Goal: Task Accomplishment & Management: Manage account settings

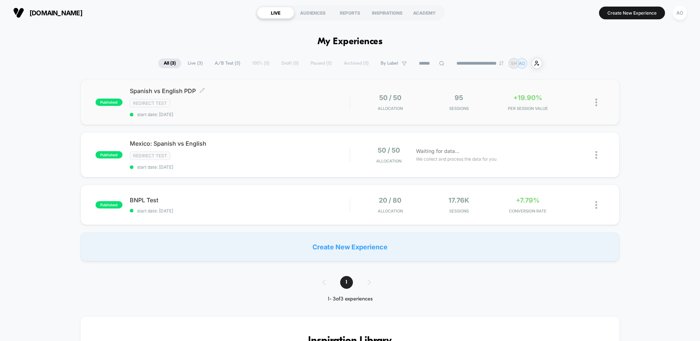
click at [256, 106] on div "Redirect Test" at bounding box center [240, 103] width 220 height 8
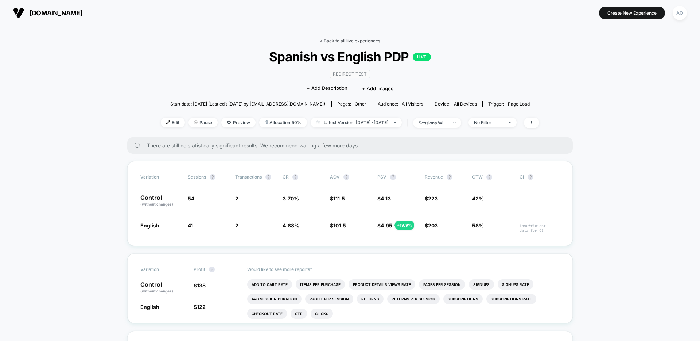
click at [339, 40] on link "< Back to all live experiences" at bounding box center [350, 40] width 61 height 5
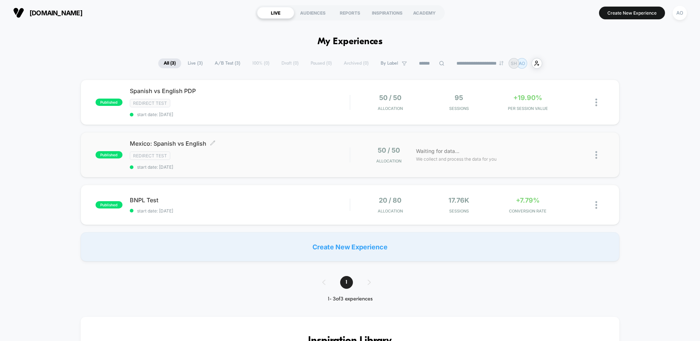
click at [187, 150] on div "Mexico: Spanish vs English Click to edit experience details Click to edit exper…" at bounding box center [240, 155] width 220 height 30
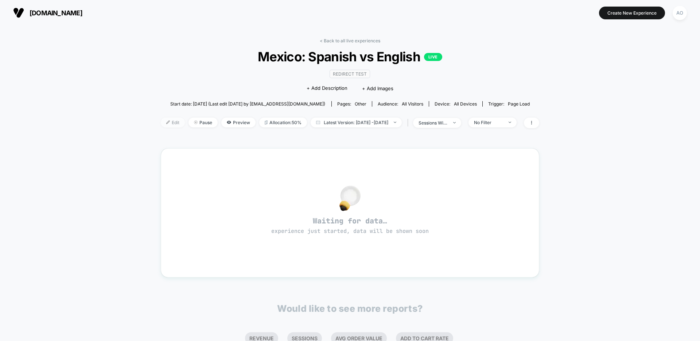
click at [162, 120] on span "Edit" at bounding box center [173, 122] width 24 height 10
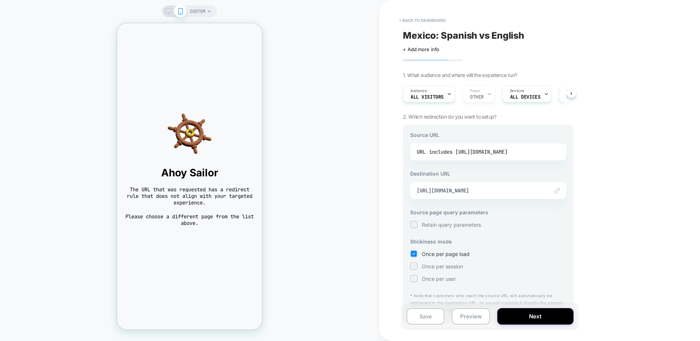
click at [467, 152] on div "includes [URL][DOMAIN_NAME]" at bounding box center [468, 151] width 78 height 11
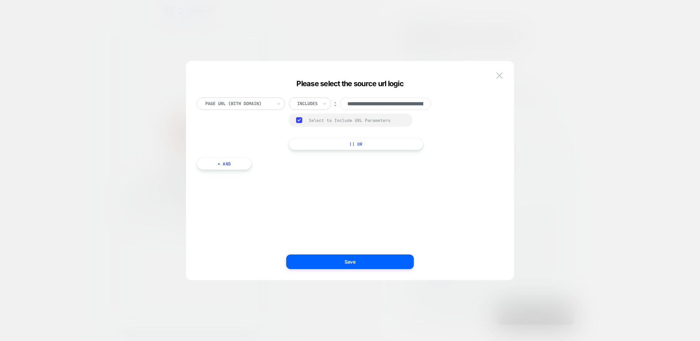
scroll to position [0, 148]
click at [386, 105] on input "**********" at bounding box center [385, 103] width 91 height 12
drag, startPoint x: 374, startPoint y: 104, endPoint x: 384, endPoint y: 105, distance: 9.5
click at [385, 105] on input "**********" at bounding box center [385, 103] width 91 height 12
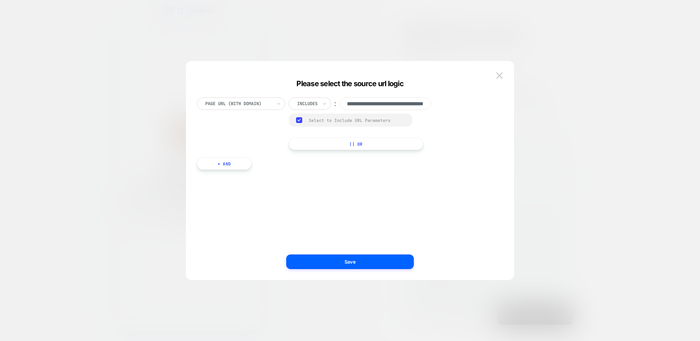
scroll to position [0, 0]
click at [356, 262] on button "Save" at bounding box center [350, 261] width 128 height 15
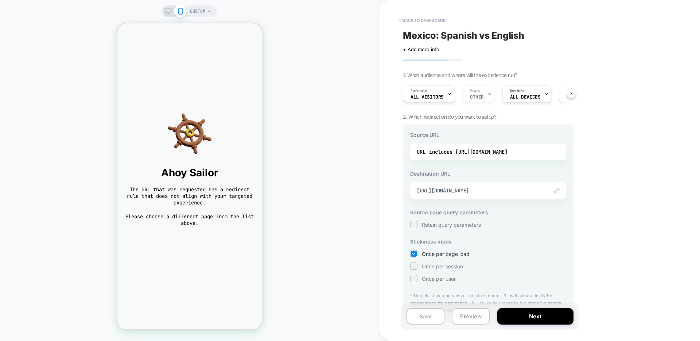
click at [440, 194] on div "Link to [URL][DOMAIN_NAME]" at bounding box center [488, 190] width 156 height 17
click at [526, 193] on span "[URL][DOMAIN_NAME]" at bounding box center [479, 190] width 125 height 7
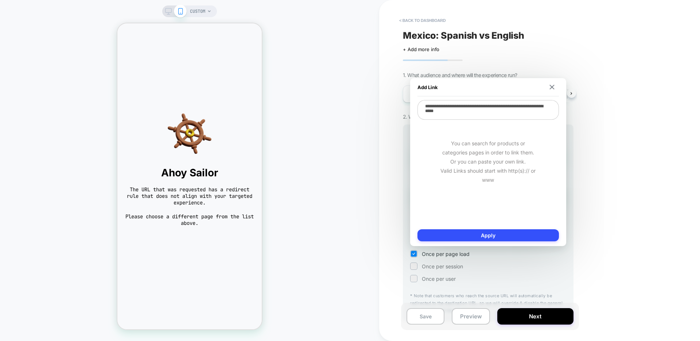
click at [506, 110] on textarea "**********" at bounding box center [487, 110] width 141 height 20
click at [509, 107] on textarea "**********" at bounding box center [487, 110] width 141 height 20
click at [594, 215] on div "< back to dashboard [GEOGRAPHIC_DATA]: Spanish vs English Click to edit experie…" at bounding box center [539, 170] width 321 height 341
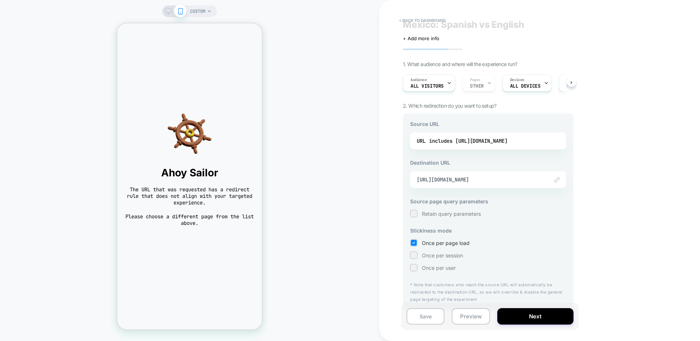
scroll to position [17, 0]
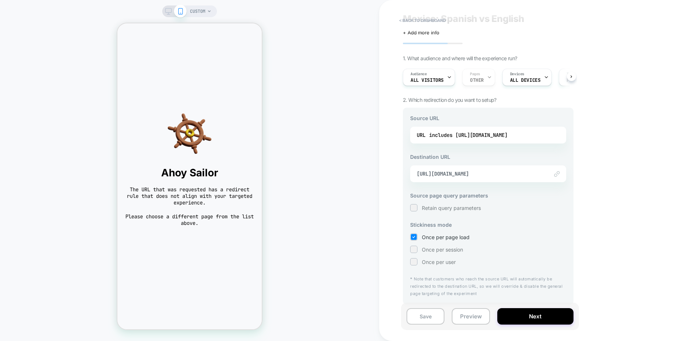
click at [72, 70] on div "CUSTOM" at bounding box center [189, 170] width 379 height 326
click at [487, 179] on div "Link to [URL][DOMAIN_NAME]" at bounding box center [488, 173] width 156 height 17
click at [461, 129] on div "includes [URL][DOMAIN_NAME]" at bounding box center [468, 134] width 78 height 11
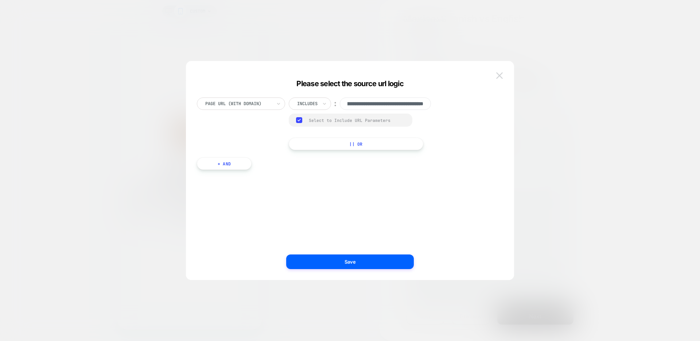
scroll to position [0, 0]
click at [494, 74] on button at bounding box center [499, 75] width 11 height 11
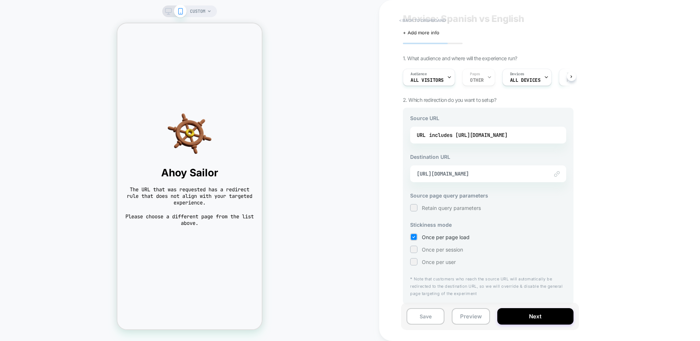
click at [415, 22] on button "< back to dashboard" at bounding box center [423, 21] width 54 height 12
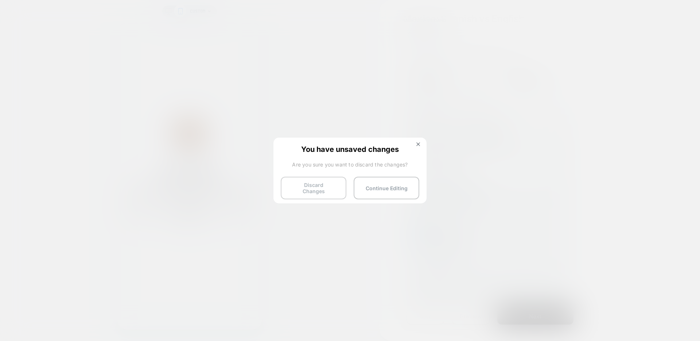
click at [331, 189] on button "Discard Changes" at bounding box center [314, 187] width 66 height 23
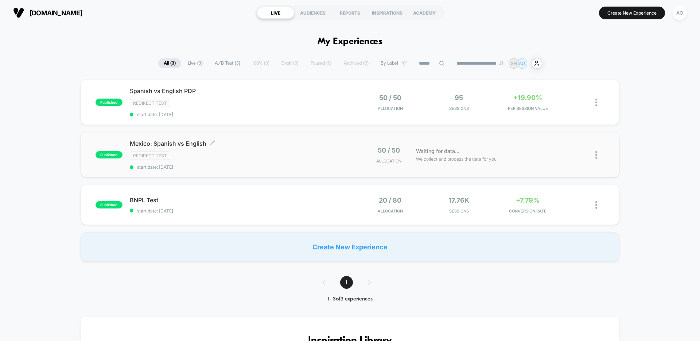
click at [231, 155] on div "Redirect Test" at bounding box center [240, 155] width 220 height 8
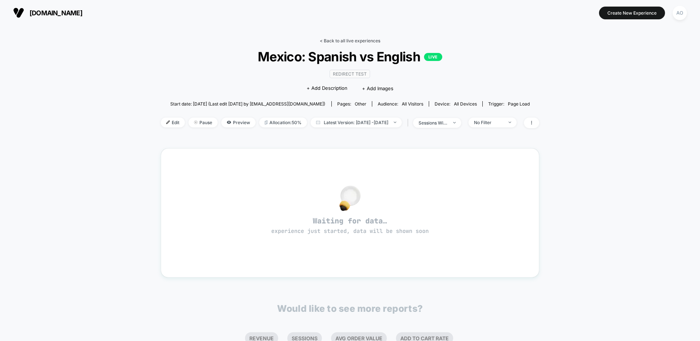
click at [342, 39] on link "< Back to all live experiences" at bounding box center [350, 40] width 61 height 5
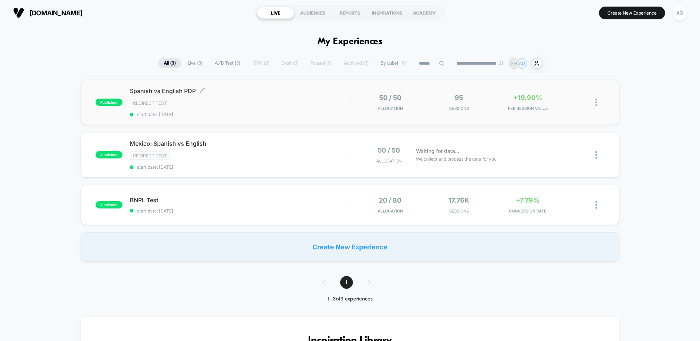
click at [225, 97] on div "Spanish vs English PDP Click to edit experience details Click to edit experienc…" at bounding box center [240, 102] width 220 height 30
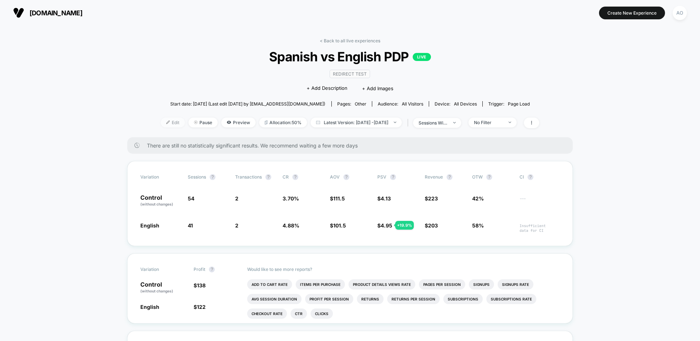
click at [165, 120] on span "Edit" at bounding box center [173, 122] width 24 height 10
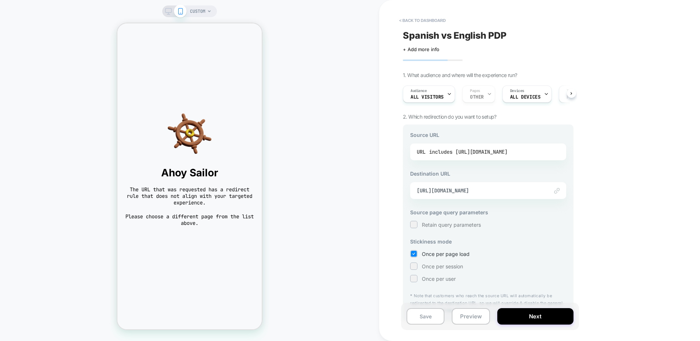
click at [481, 155] on div "includes [URL][DOMAIN_NAME]" at bounding box center [468, 151] width 78 height 11
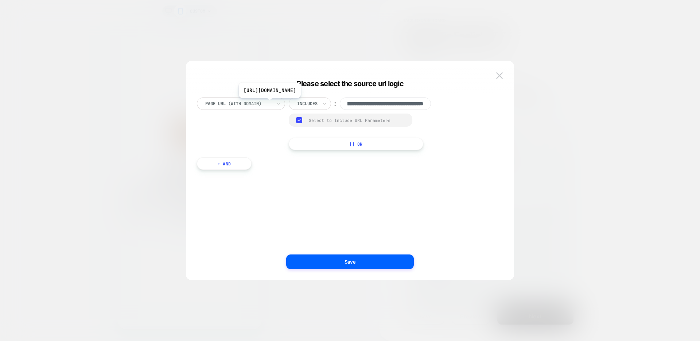
scroll to position [0, 91]
drag, startPoint x: 375, startPoint y: 104, endPoint x: 350, endPoint y: 103, distance: 24.8
click at [350, 103] on input "**********" at bounding box center [385, 103] width 91 height 12
click at [411, 105] on input "**********" at bounding box center [385, 103] width 91 height 12
click at [498, 76] on img at bounding box center [499, 75] width 7 height 6
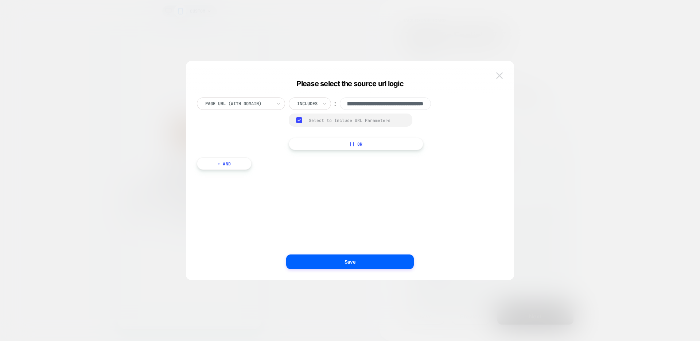
scroll to position [0, 0]
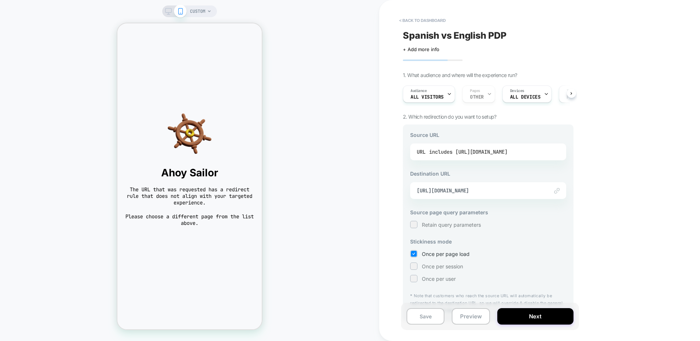
click at [488, 148] on div "includes [URL][DOMAIN_NAME]" at bounding box center [468, 151] width 78 height 11
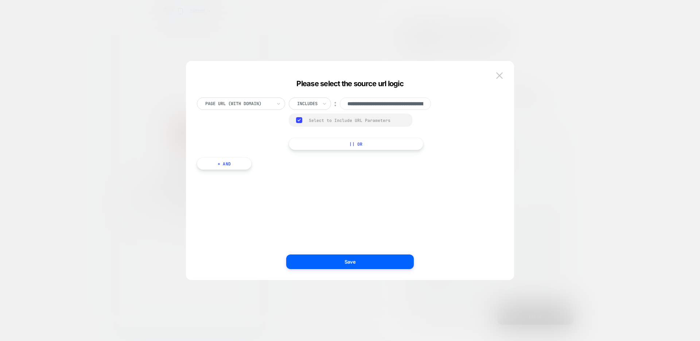
scroll to position [0, 163]
click at [369, 110] on div "**********" at bounding box center [366, 123] width 155 height 53
click at [370, 100] on input "**********" at bounding box center [385, 103] width 91 height 12
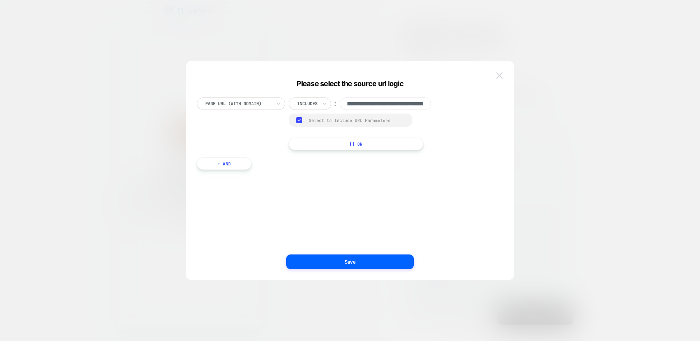
click at [502, 74] on img at bounding box center [499, 75] width 7 height 6
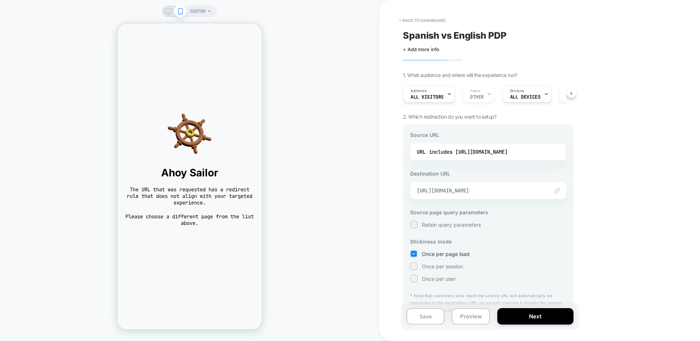
click at [489, 188] on span "[URL][DOMAIN_NAME]" at bounding box center [479, 190] width 125 height 7
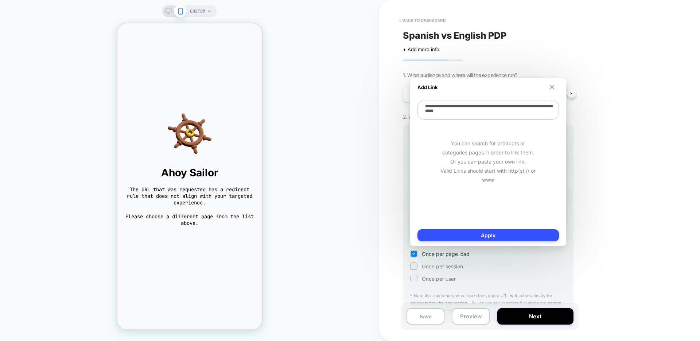
click at [554, 86] on img at bounding box center [551, 87] width 5 height 5
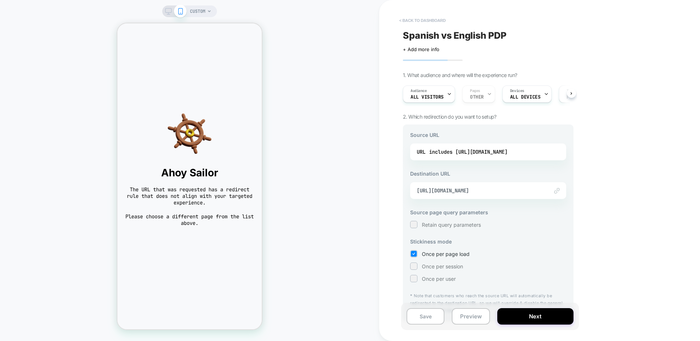
click at [416, 19] on button "< back to dashboard" at bounding box center [423, 21] width 54 height 12
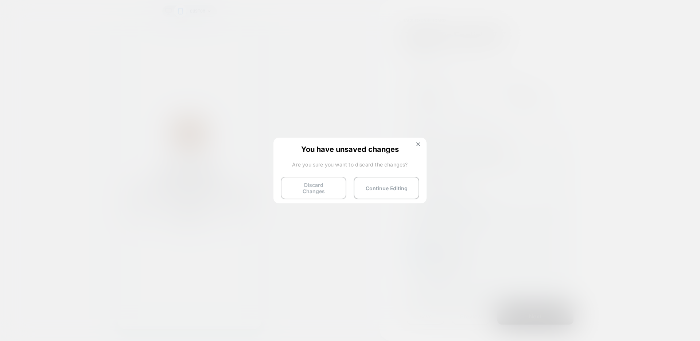
click at [327, 188] on button "Discard Changes" at bounding box center [314, 187] width 66 height 23
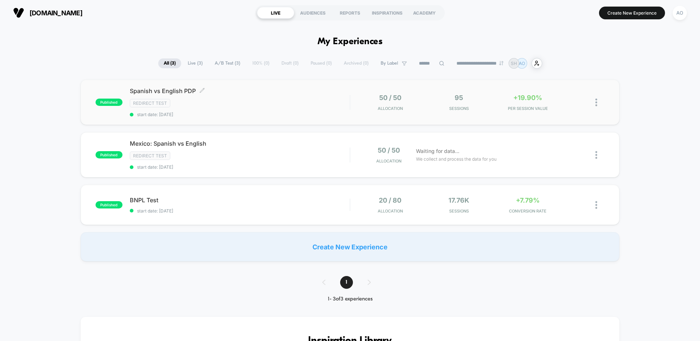
click at [266, 117] on span "start date: [DATE]" at bounding box center [240, 114] width 220 height 5
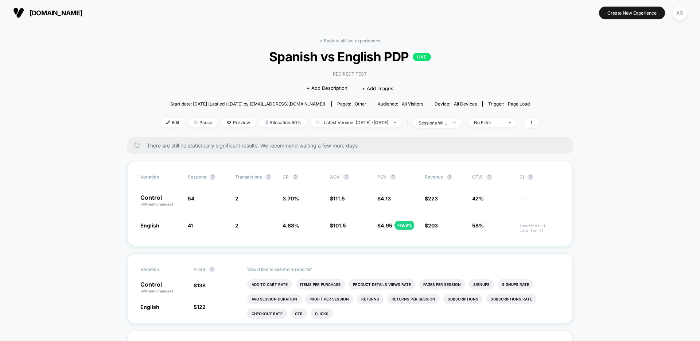
click at [237, 71] on div "Redirect Test Click to edit experience details + Add Description + Add Images" at bounding box center [350, 80] width 227 height 33
click at [335, 38] on link "< Back to all live experiences" at bounding box center [350, 40] width 61 height 5
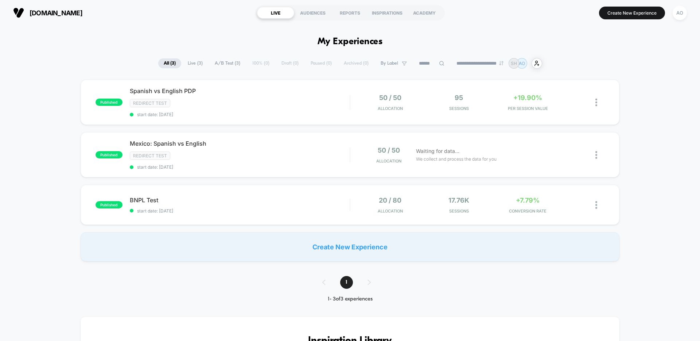
click at [174, 202] on span "BNPL Test" at bounding box center [240, 199] width 220 height 7
